Goal: Task Accomplishment & Management: Complete application form

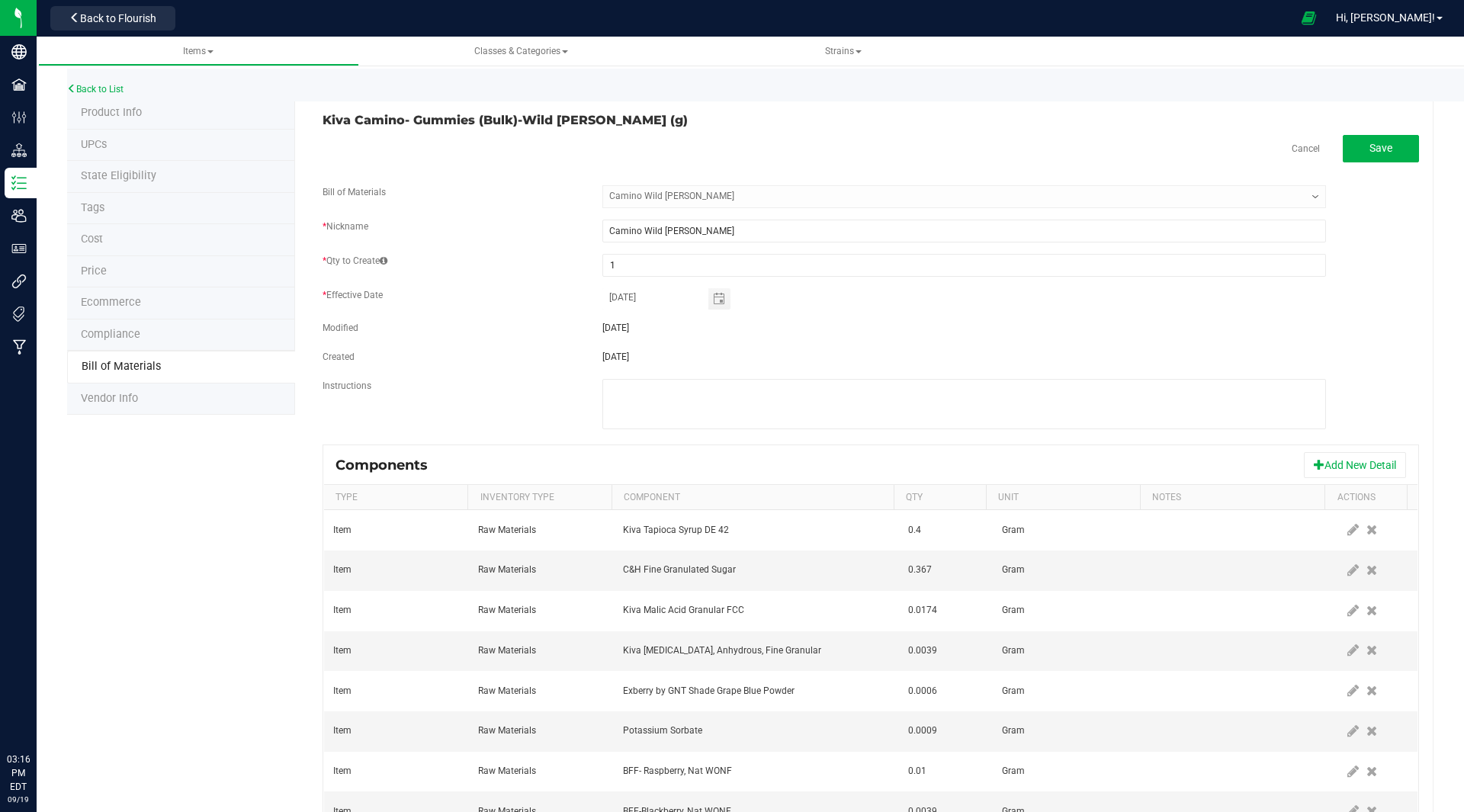
select select "29"
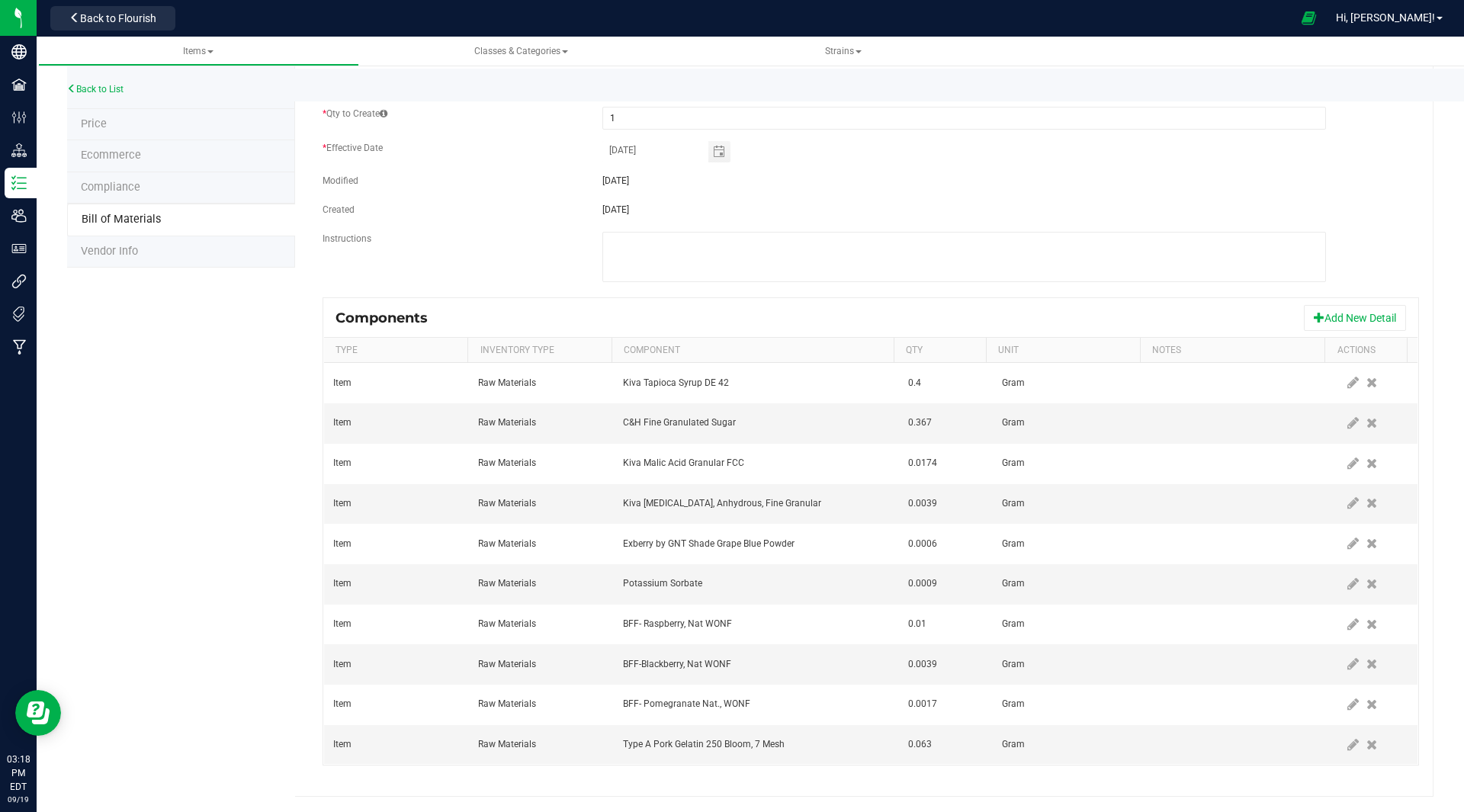
scroll to position [120, 0]
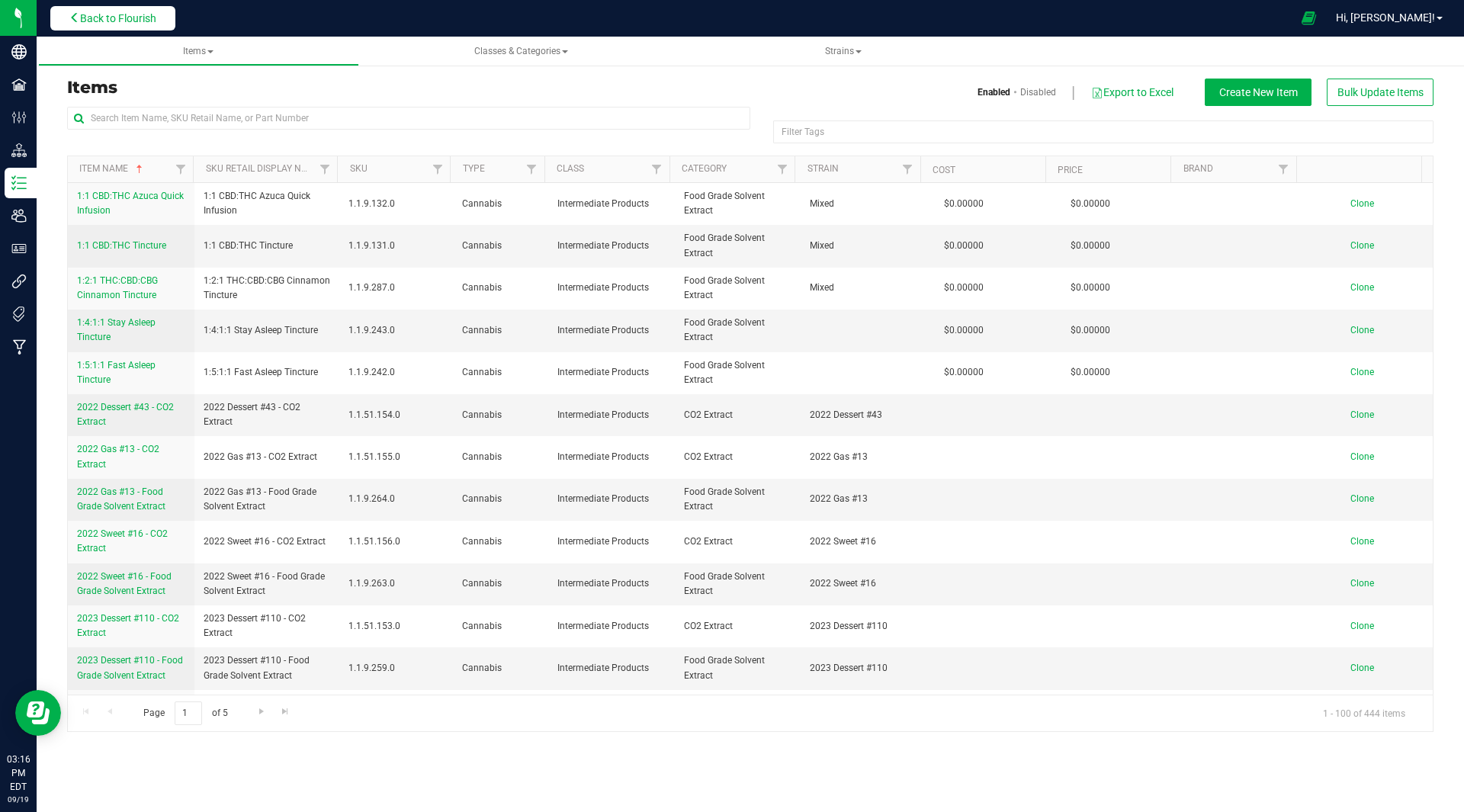
click at [127, 8] on button "Back to Flourish" at bounding box center [113, 18] width 125 height 24
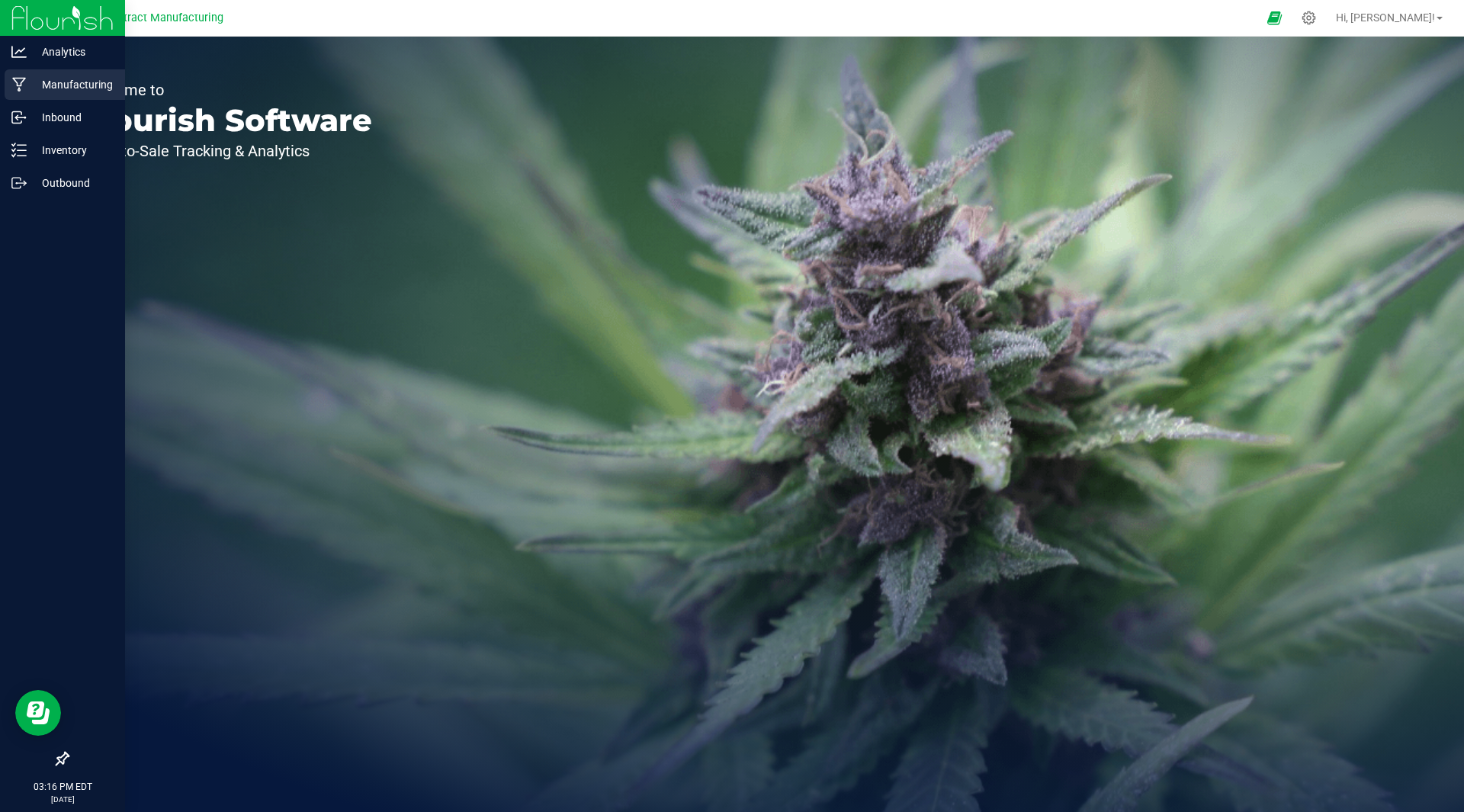
click at [66, 86] on p "Manufacturing" at bounding box center [73, 85] width 92 height 18
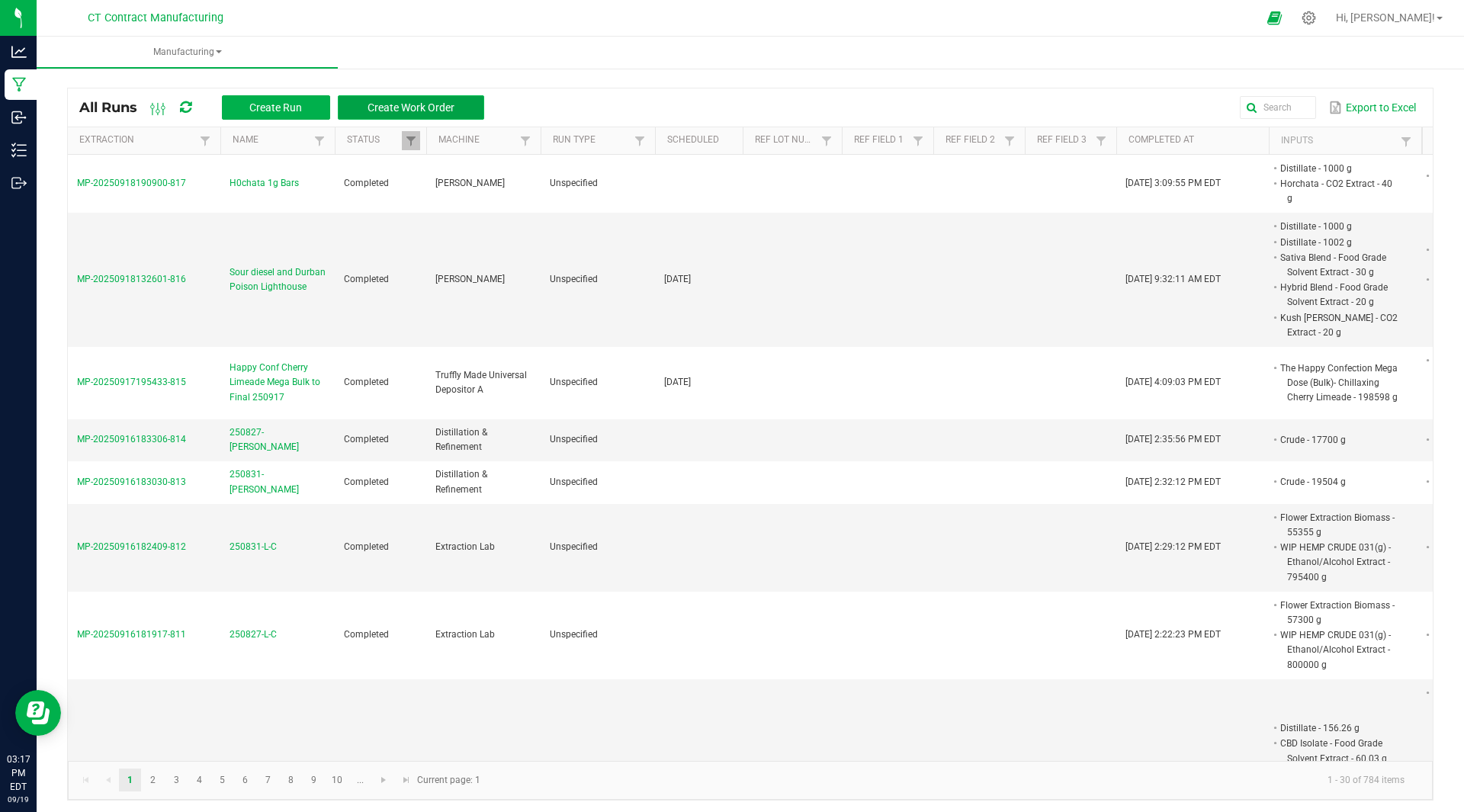
click at [406, 104] on span "Create Work Order" at bounding box center [411, 108] width 87 height 13
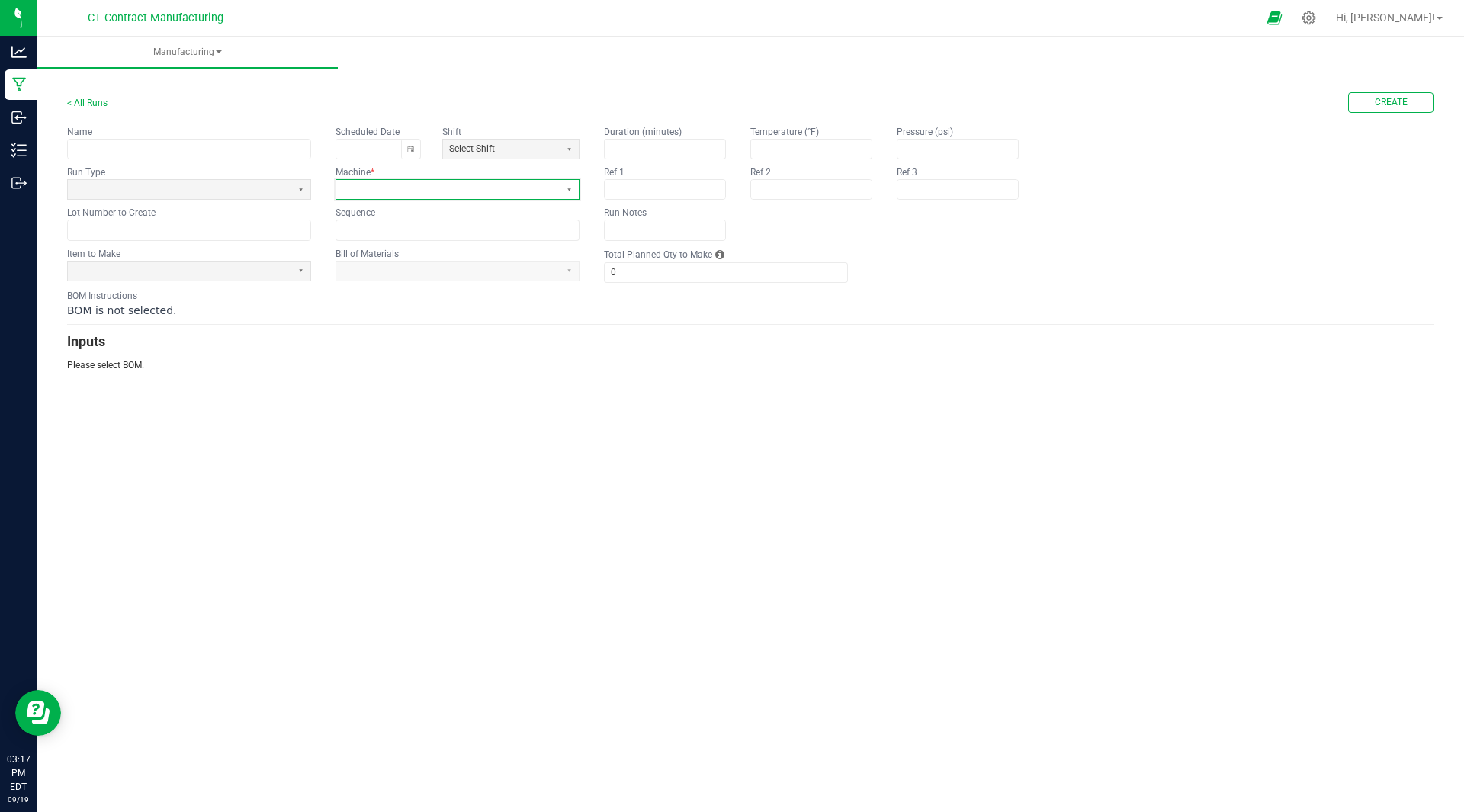
click at [361, 185] on span at bounding box center [448, 189] width 211 height 13
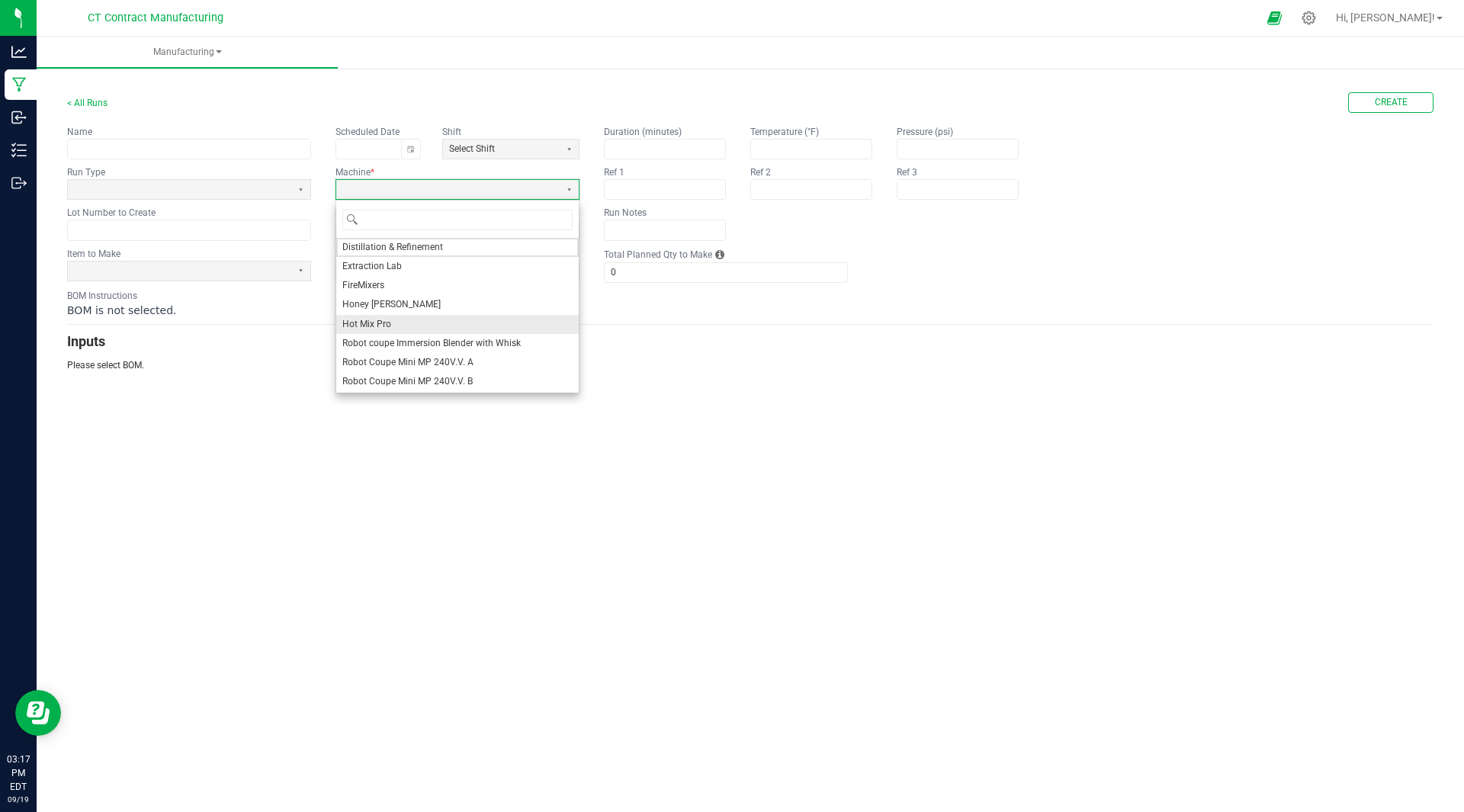
click at [380, 315] on li "Hot Mix Pro" at bounding box center [457, 324] width 243 height 19
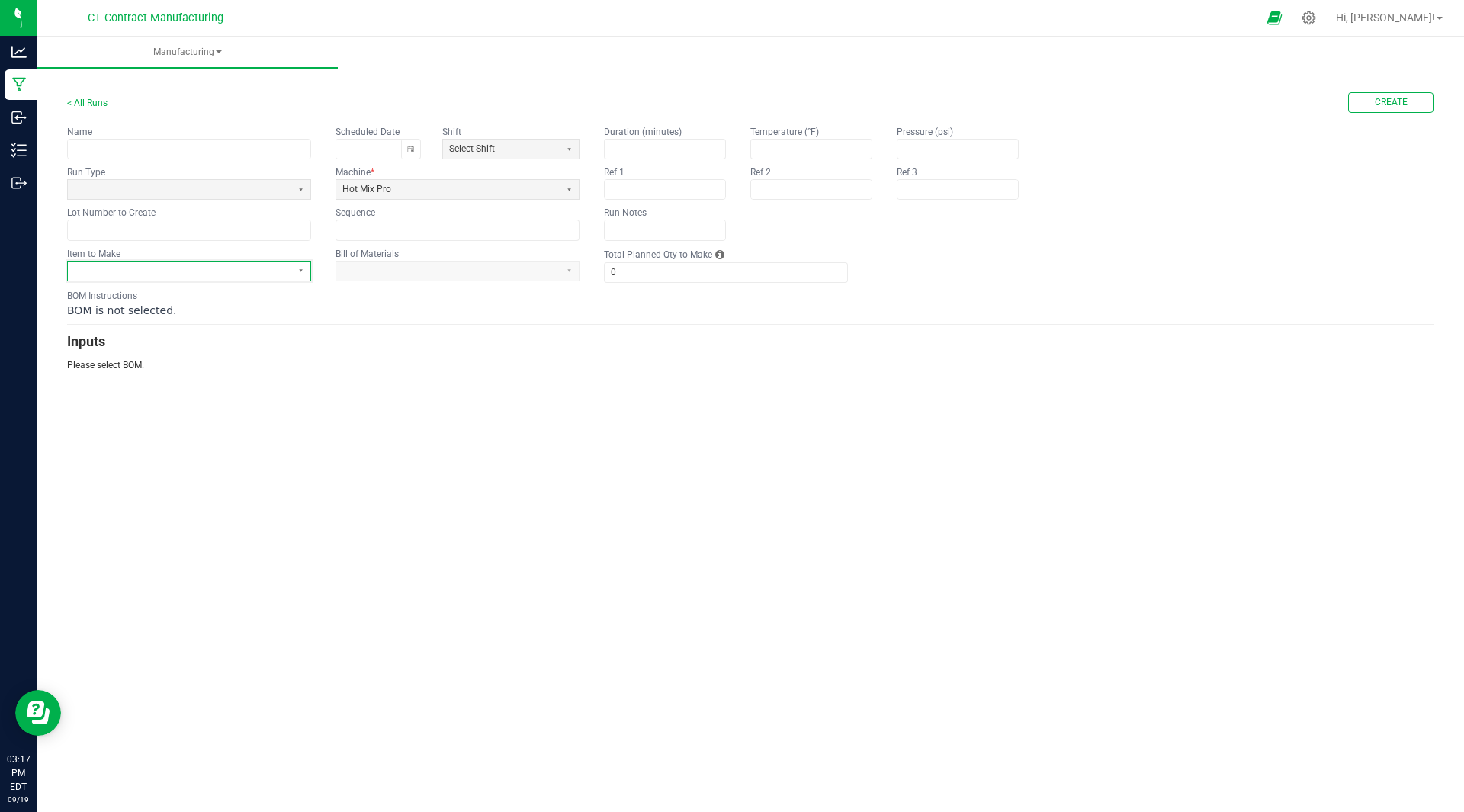
click at [171, 281] on kendo-dropdownlist at bounding box center [188, 271] width 244 height 21
type input "wild berry"
click at [150, 323] on span "Kiva Camino- Gummies (Bulk)-Wild [PERSON_NAME] (g)" at bounding box center [188, 328] width 229 height 13
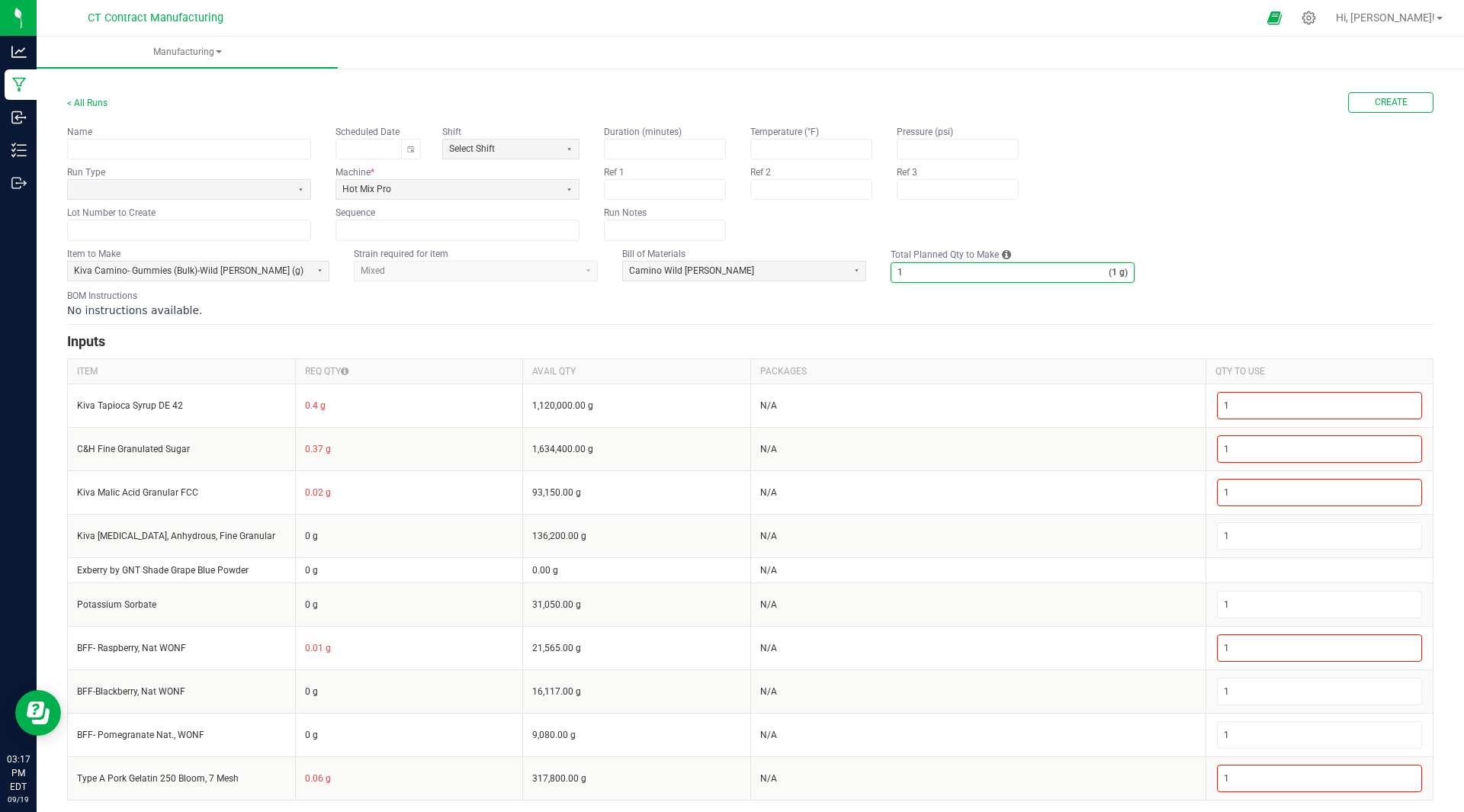
click at [914, 270] on input "1" at bounding box center [1000, 272] width 218 height 19
type input "132,693.8"
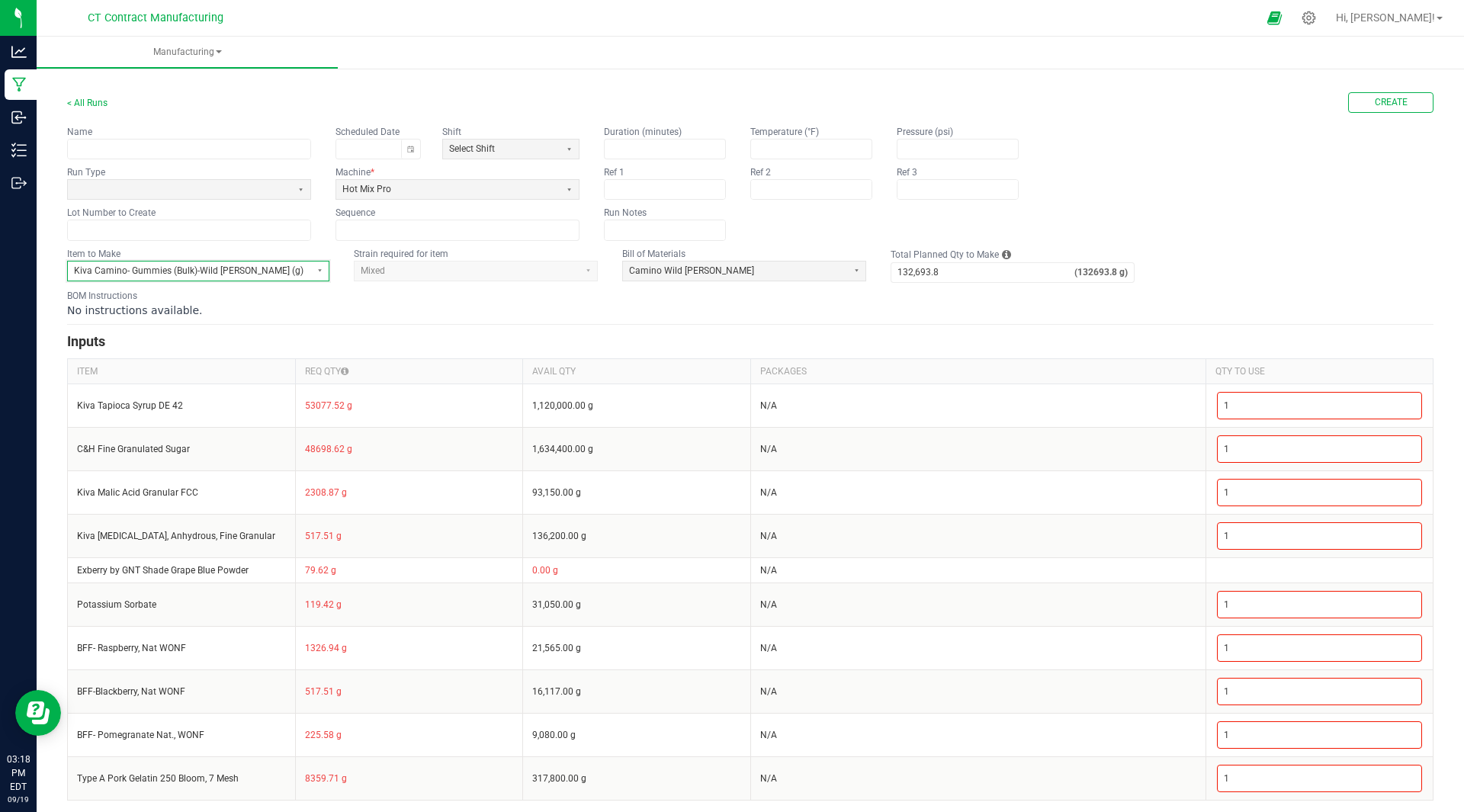
click at [204, 278] on span "Kiva Camino- Gummies (Bulk)-Wild [PERSON_NAME] (g)" at bounding box center [188, 271] width 242 height 19
